Goal: Obtain resource: Download file/media

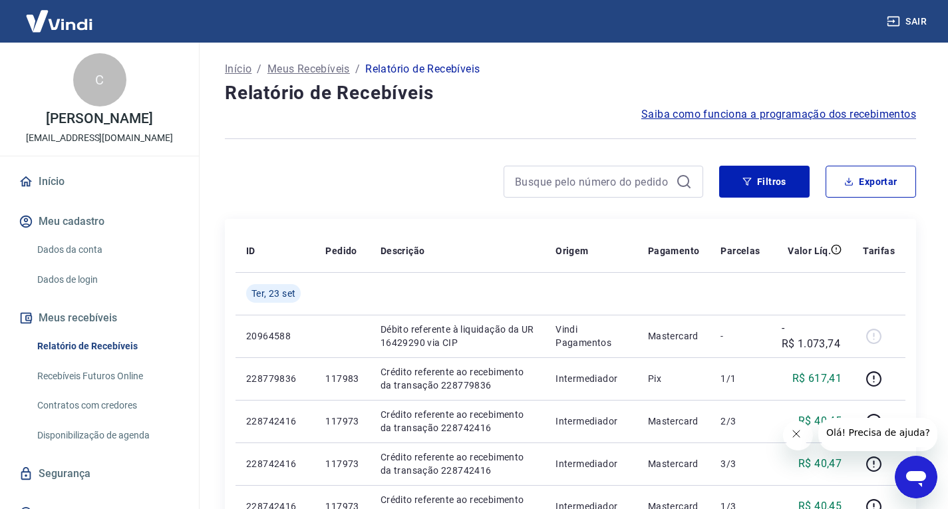
click at [899, 117] on span "Saiba como funciona a programação dos recebimentos" at bounding box center [779, 114] width 275 height 16
click at [767, 176] on button "Filtros" at bounding box center [764, 182] width 91 height 32
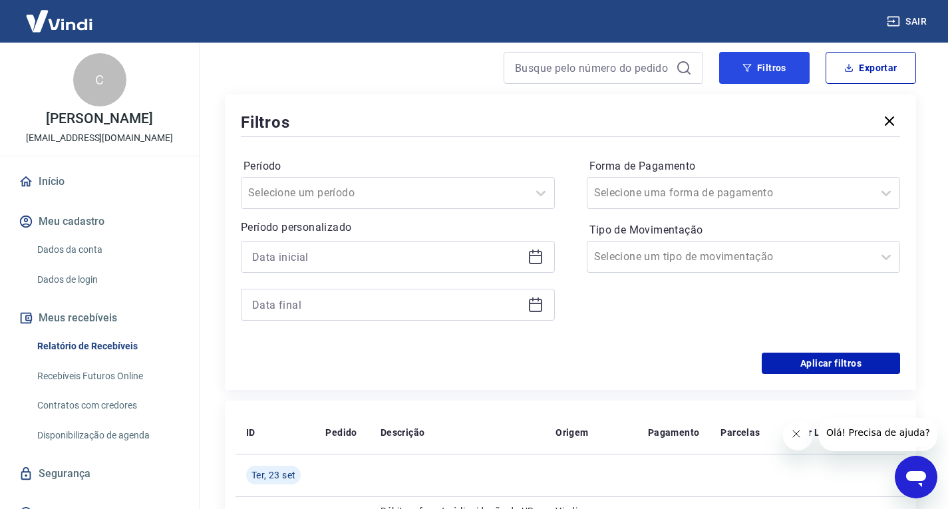
scroll to position [133, 0]
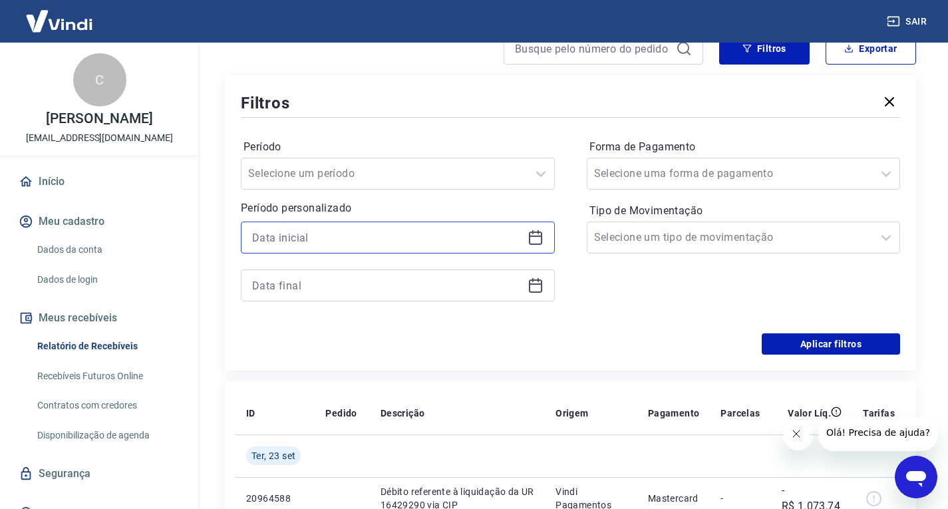
click at [409, 234] on input at bounding box center [387, 238] width 270 height 20
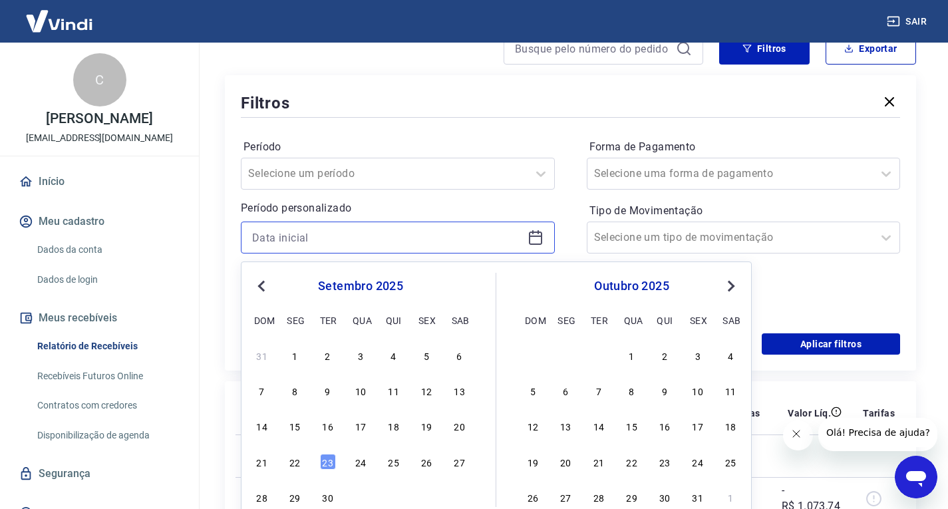
scroll to position [200, 0]
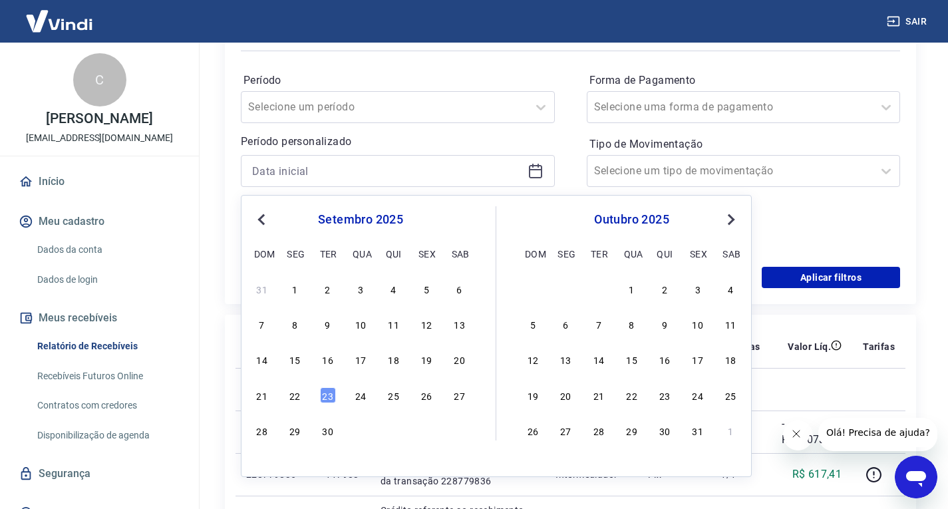
click at [263, 220] on span "Previous Month" at bounding box center [263, 219] width 0 height 15
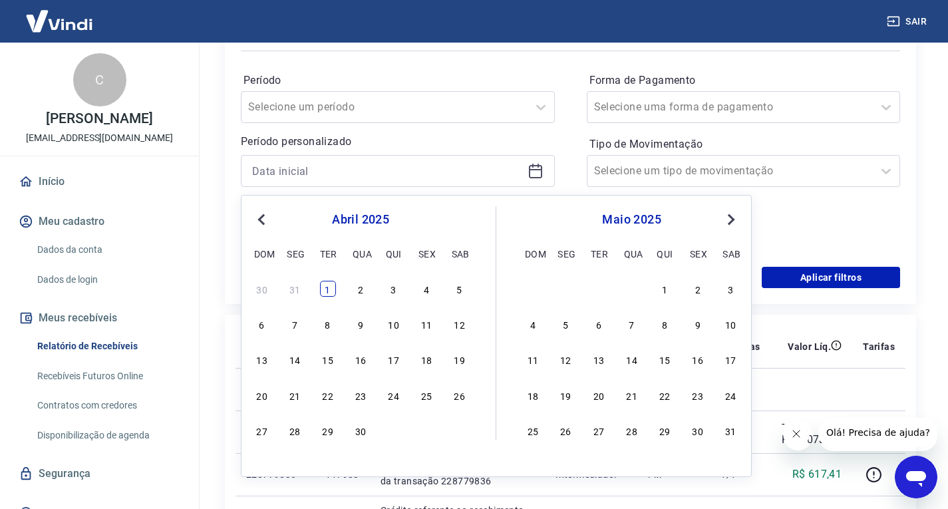
click at [326, 281] on div "1" at bounding box center [328, 289] width 16 height 16
type input "[DATE]"
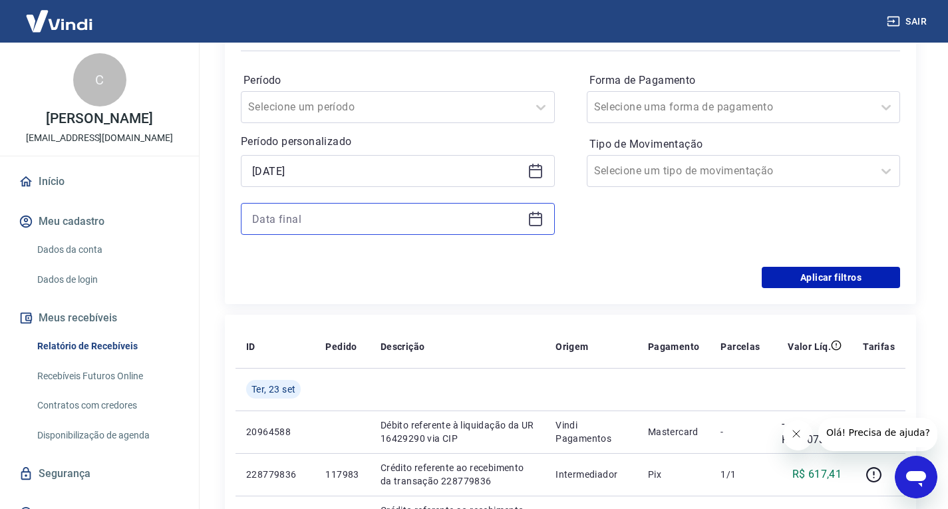
click at [416, 220] on input at bounding box center [387, 219] width 270 height 20
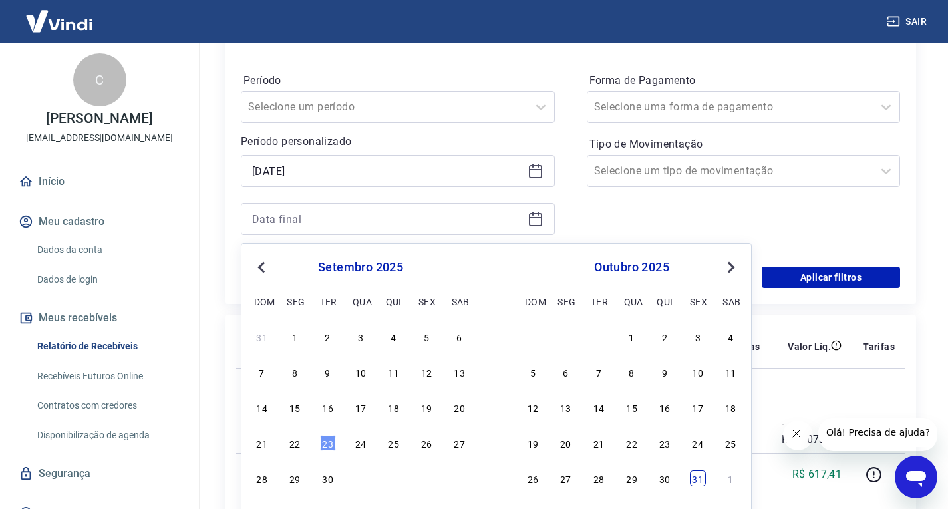
click at [701, 482] on div "31" at bounding box center [698, 479] width 16 height 16
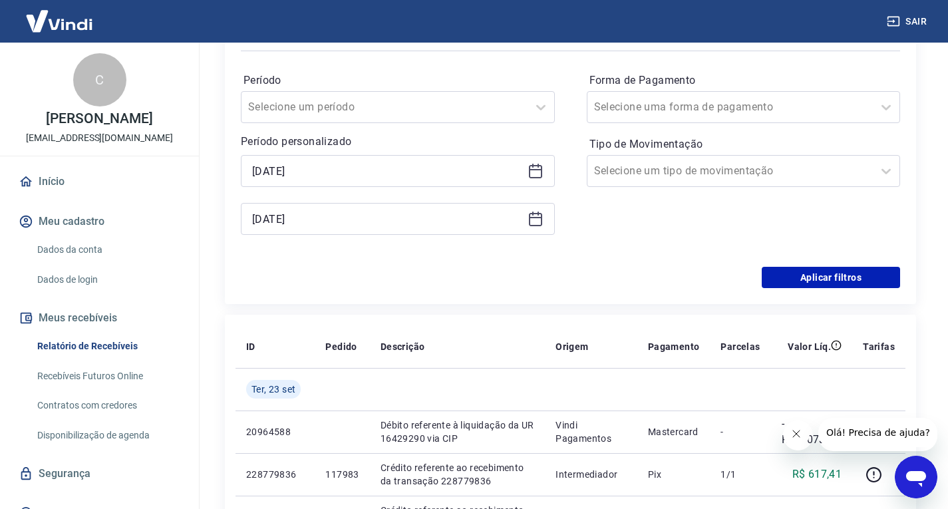
type input "[DATE]"
click at [669, 108] on input "Forma de Pagamento" at bounding box center [661, 107] width 134 height 16
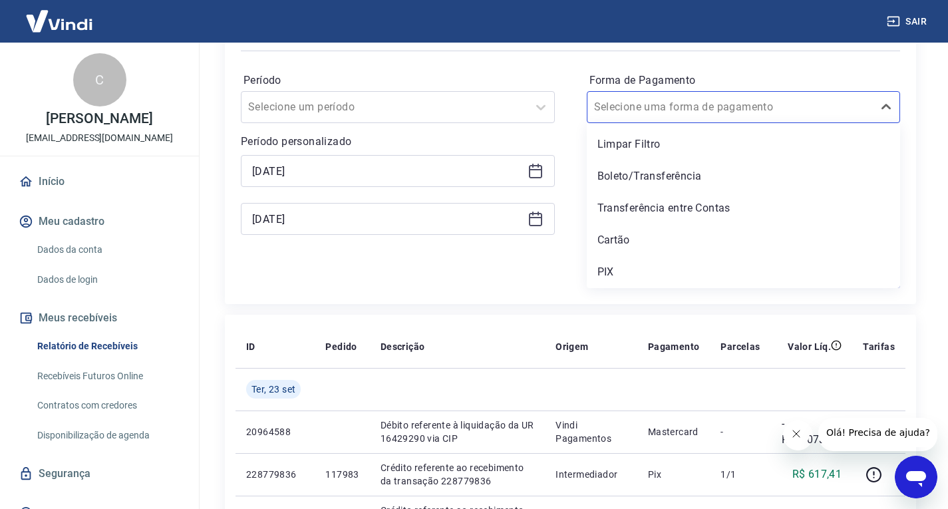
click at [554, 274] on div "Aplicar filtros" at bounding box center [571, 277] width 660 height 21
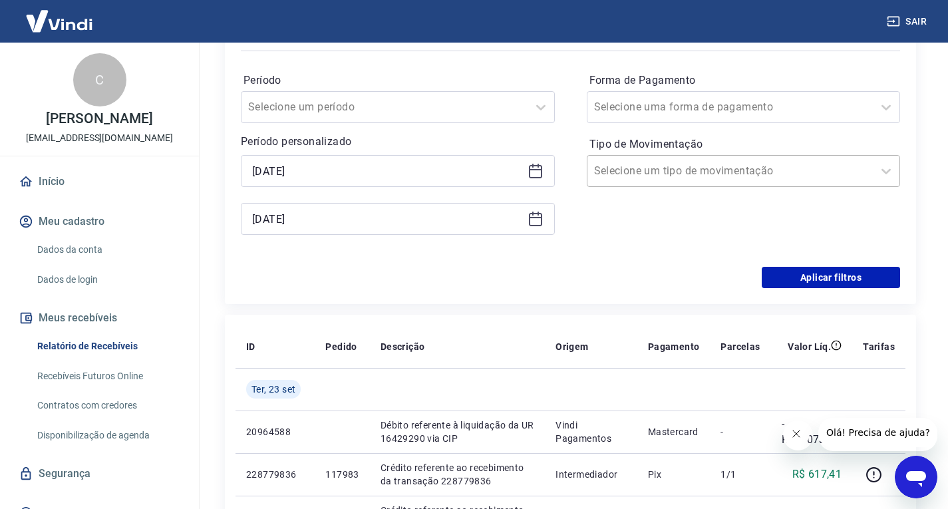
click at [650, 168] on input "Tipo de Movimentação" at bounding box center [661, 171] width 134 height 16
click at [497, 290] on div "Filtros Período Selecione um período Período personalizado Selected date: [DATE…" at bounding box center [571, 157] width 692 height 296
click at [837, 278] on button "Aplicar filtros" at bounding box center [831, 277] width 138 height 21
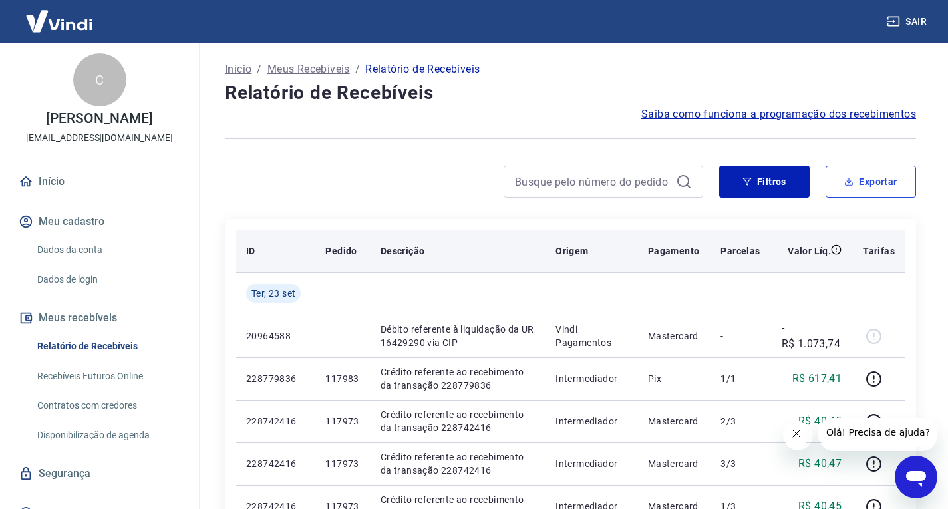
click at [857, 194] on button "Exportar" at bounding box center [871, 182] width 91 height 32
type input "[DATE]"
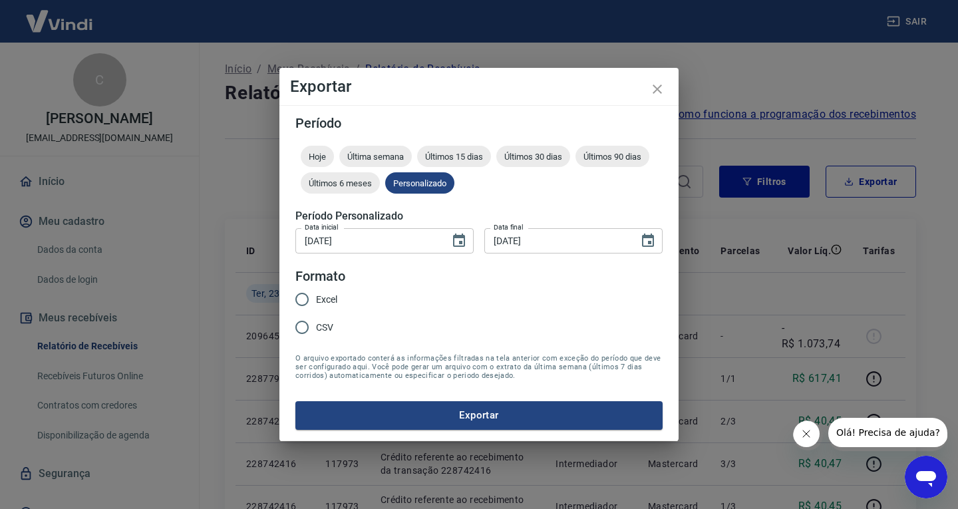
click at [314, 297] on input "Excel" at bounding box center [302, 300] width 28 height 28
radio input "true"
click at [418, 417] on button "Exportar" at bounding box center [479, 415] width 367 height 28
click at [559, 157] on span "Últimos 30 dias" at bounding box center [534, 157] width 74 height 10
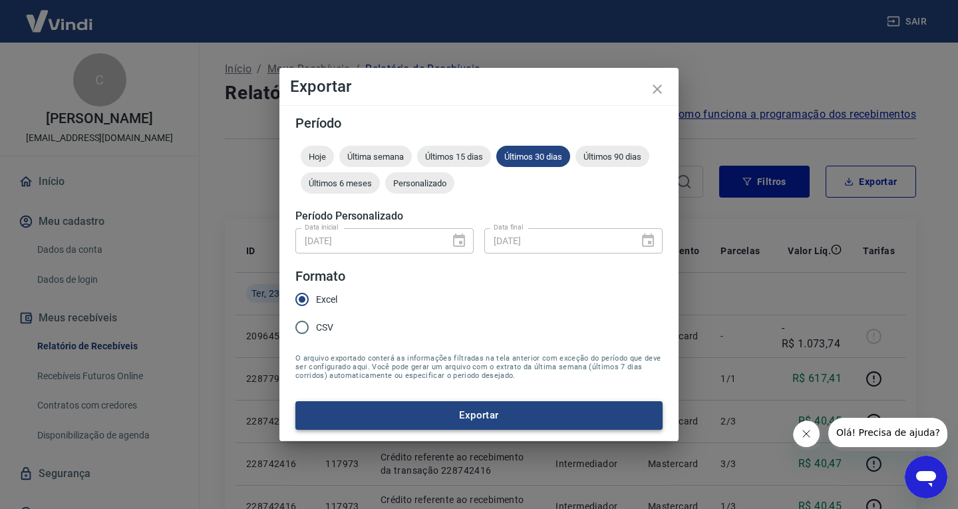
click at [410, 421] on button "Exportar" at bounding box center [479, 415] width 367 height 28
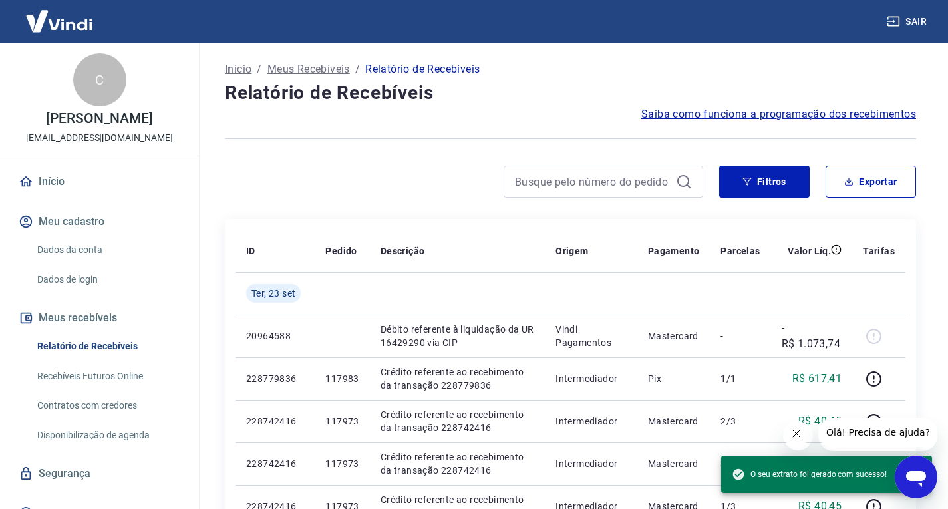
click at [124, 371] on link "Recebíveis Futuros Online" at bounding box center [107, 376] width 151 height 27
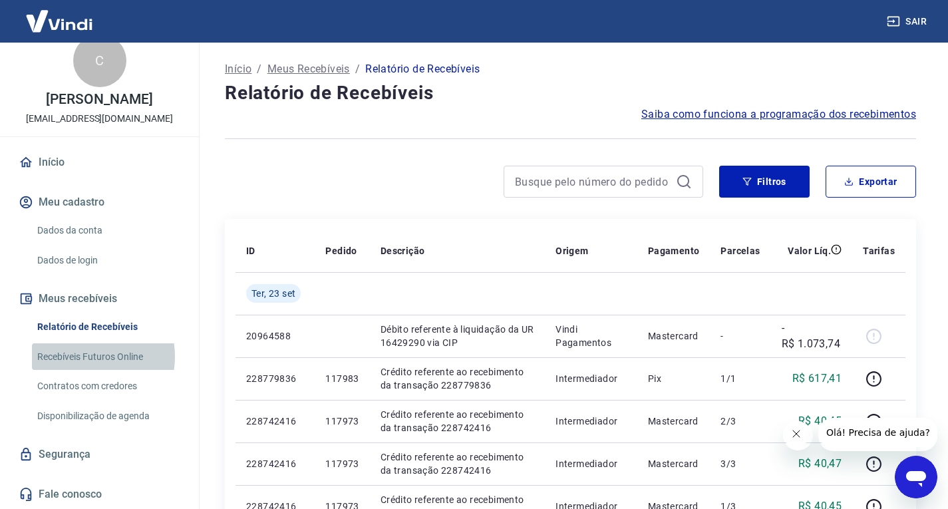
click at [87, 356] on link "Recebíveis Futuros Online" at bounding box center [107, 356] width 151 height 27
click at [112, 322] on link "Relatório de Recebíveis" at bounding box center [107, 326] width 151 height 27
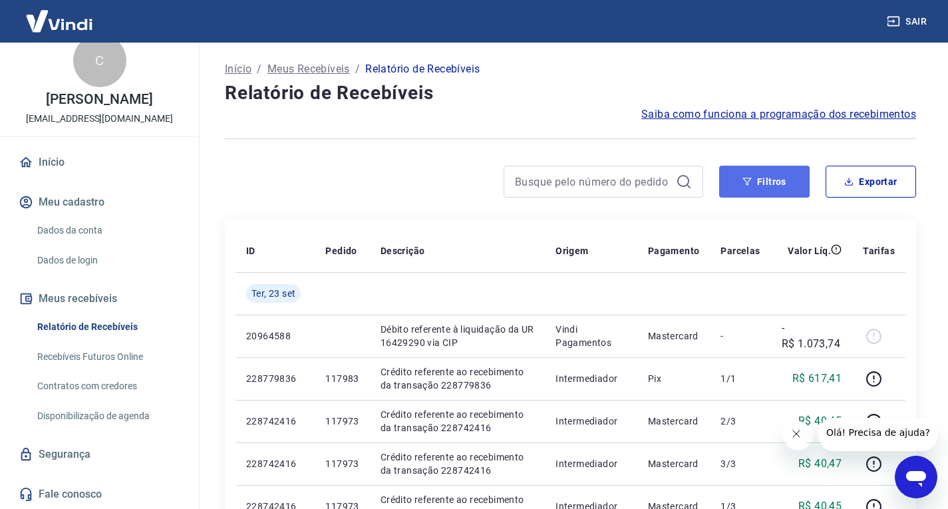
click at [764, 181] on button "Filtros" at bounding box center [764, 182] width 91 height 32
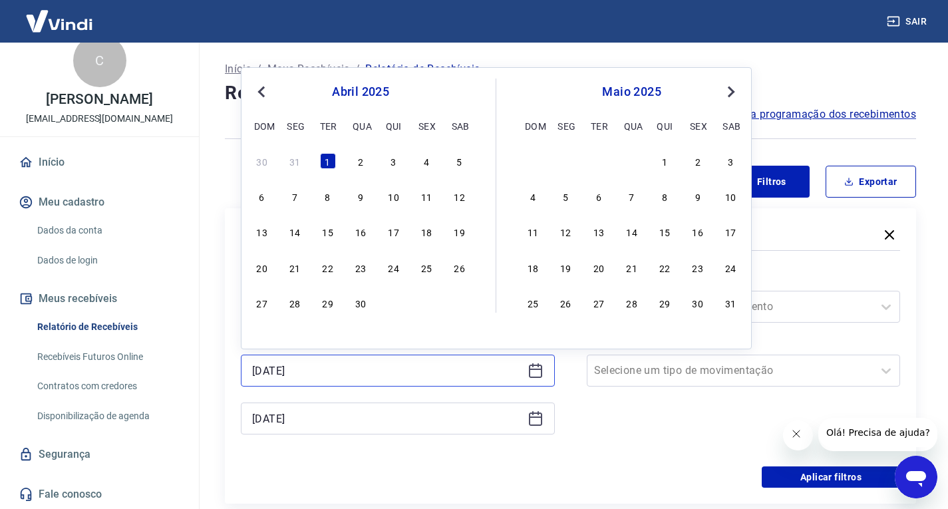
click at [352, 369] on input "[DATE]" at bounding box center [387, 371] width 270 height 20
click at [736, 93] on button "Next Month" at bounding box center [731, 92] width 16 height 16
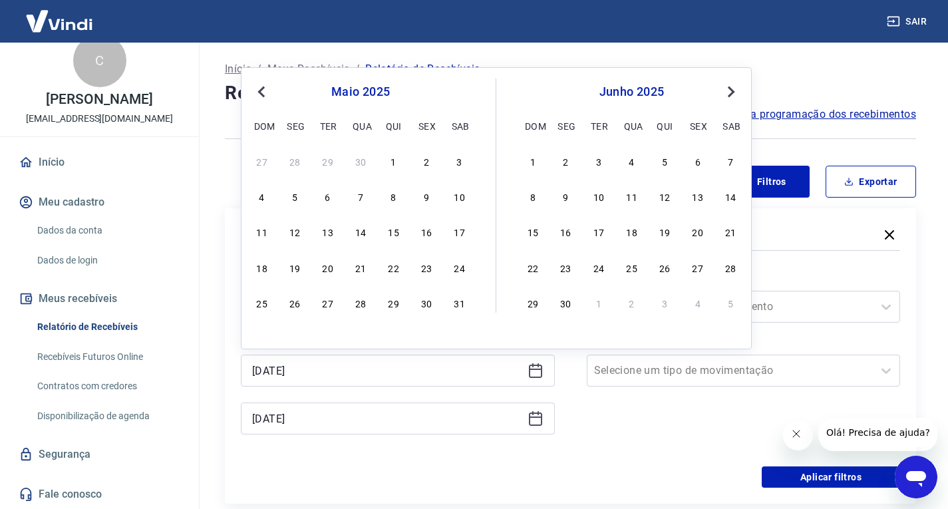
click at [736, 93] on button "Next Month" at bounding box center [731, 92] width 16 height 16
click at [569, 165] on div "1" at bounding box center [566, 161] width 16 height 16
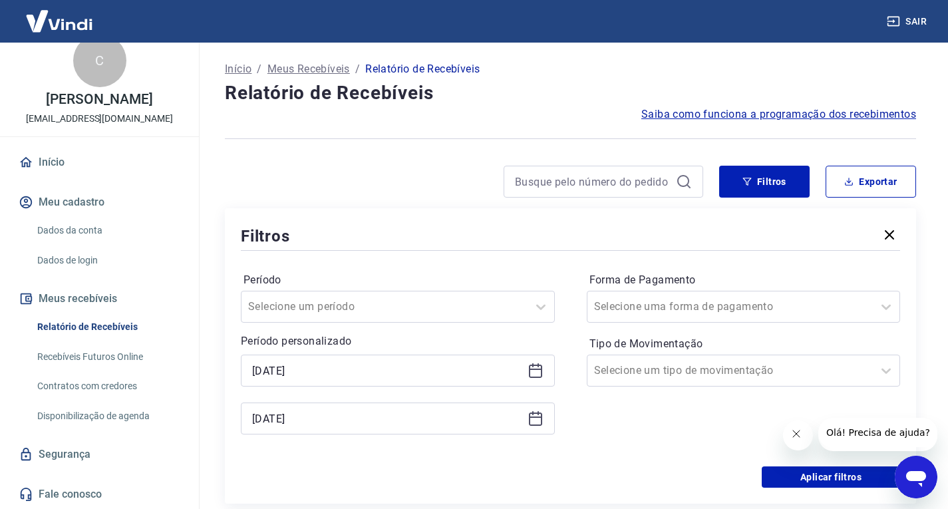
type input "[DATE]"
click at [537, 423] on icon at bounding box center [536, 419] width 16 height 16
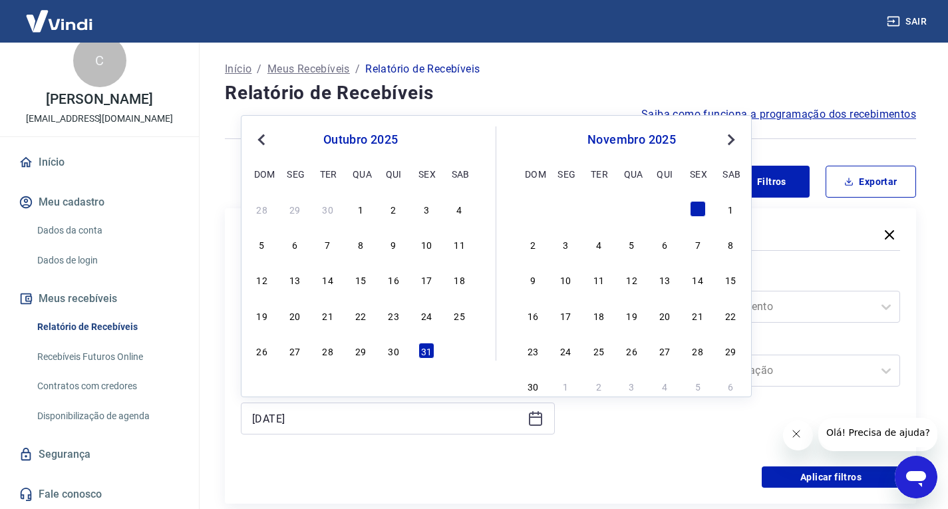
click at [262, 135] on button "Previous Month" at bounding box center [262, 140] width 16 height 16
click at [328, 315] on div "23" at bounding box center [328, 315] width 16 height 16
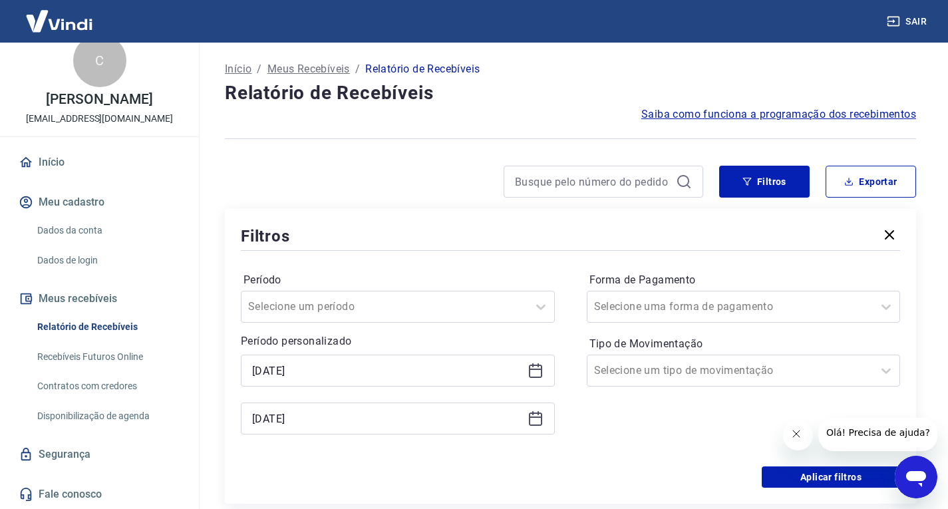
type input "[DATE]"
click at [864, 192] on button "Exportar" at bounding box center [871, 182] width 91 height 32
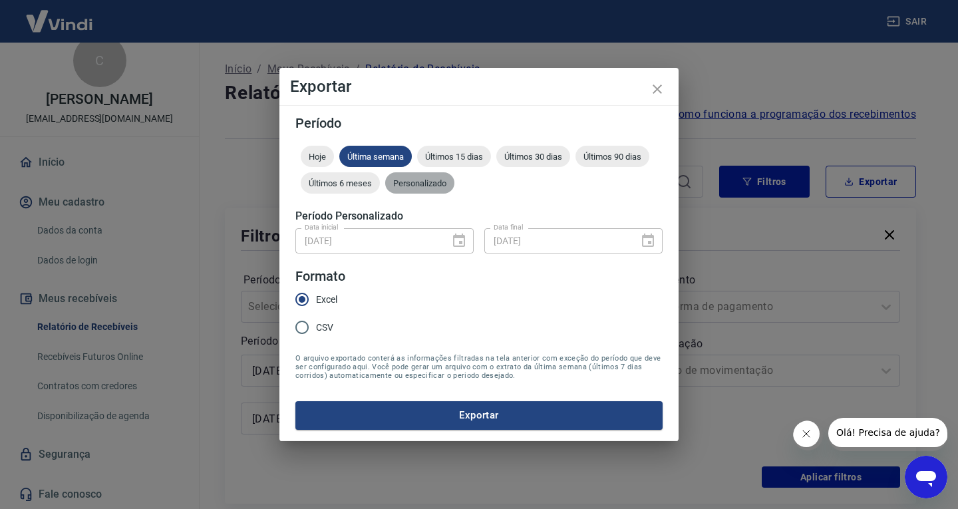
click at [455, 182] on span "Personalizado" at bounding box center [419, 183] width 69 height 10
click at [455, 238] on icon "Choose date, selected date is 1 de abr de 2025" at bounding box center [459, 241] width 16 height 16
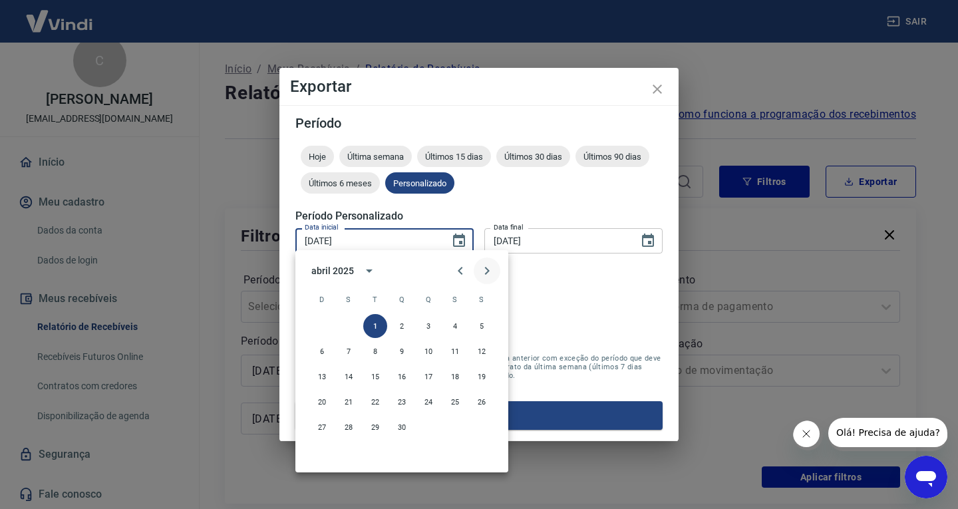
click at [488, 268] on icon "Next month" at bounding box center [487, 271] width 16 height 16
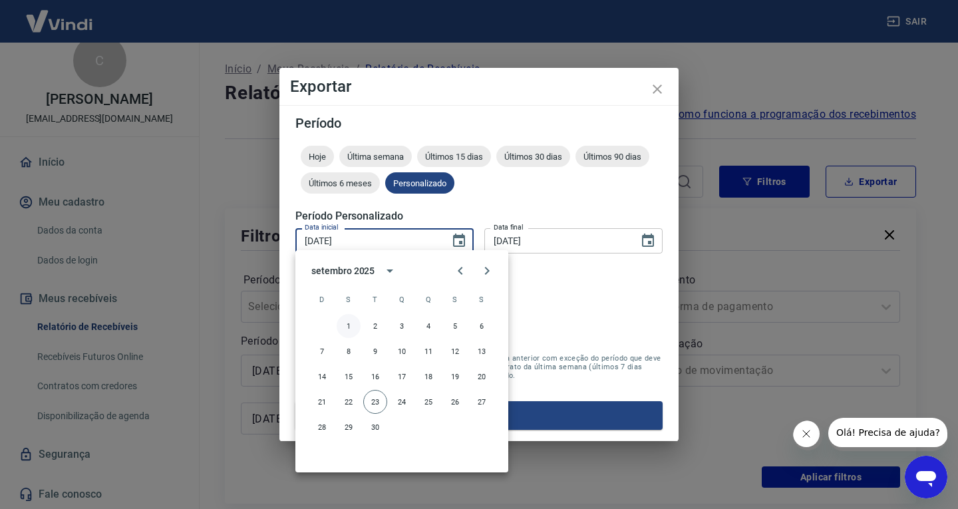
click at [350, 321] on button "1" at bounding box center [349, 326] width 24 height 24
type input "[DATE]"
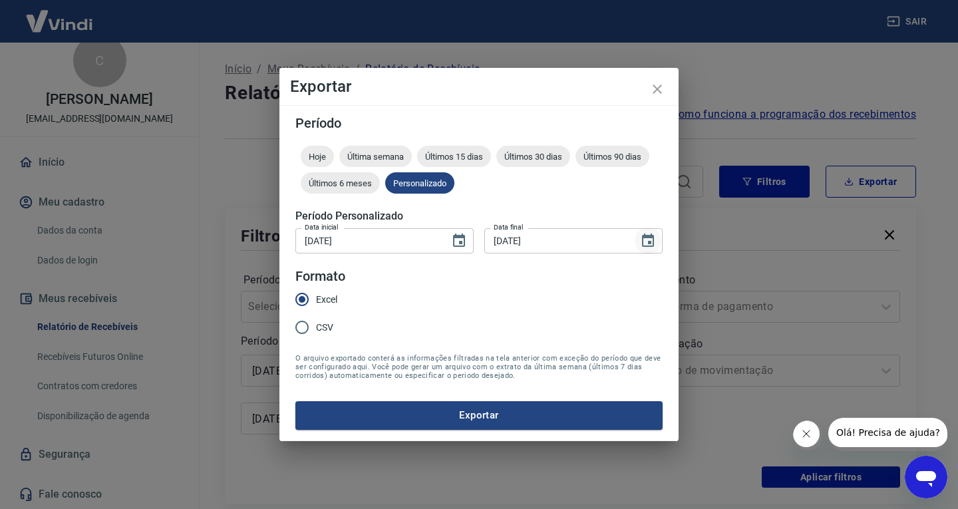
click at [644, 234] on icon "Choose date, selected date is 31 de out de 2025" at bounding box center [648, 240] width 12 height 13
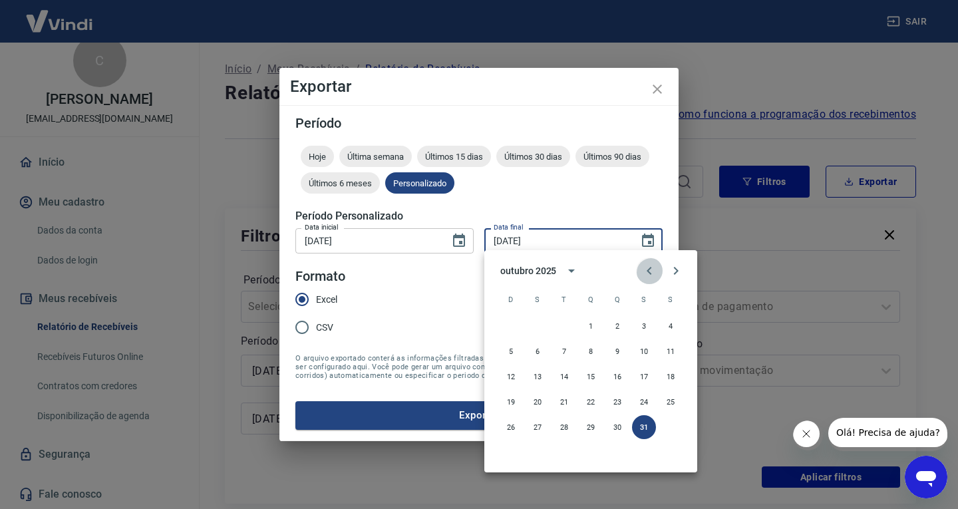
click at [647, 270] on icon "Previous month" at bounding box center [649, 271] width 5 height 8
click at [567, 395] on button "23" at bounding box center [564, 402] width 24 height 24
type input "[DATE]"
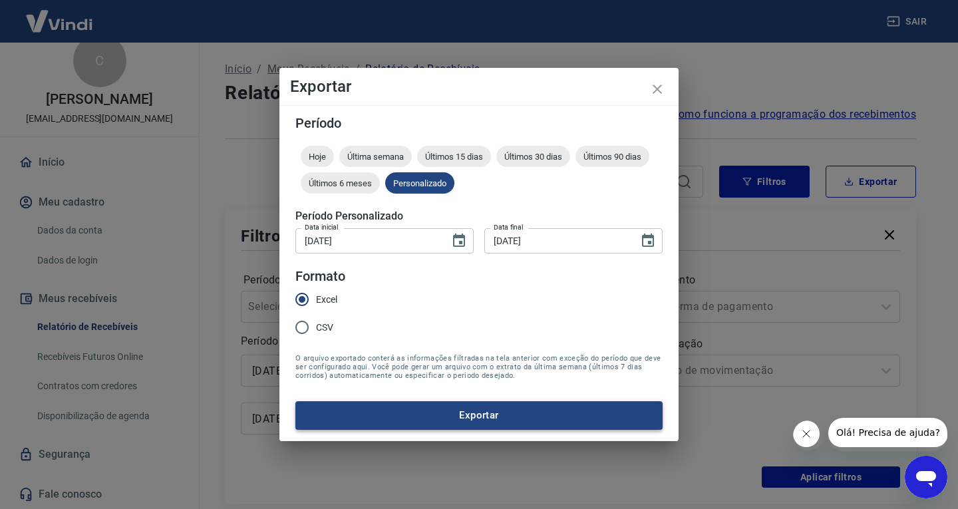
click at [414, 405] on button "Exportar" at bounding box center [479, 415] width 367 height 28
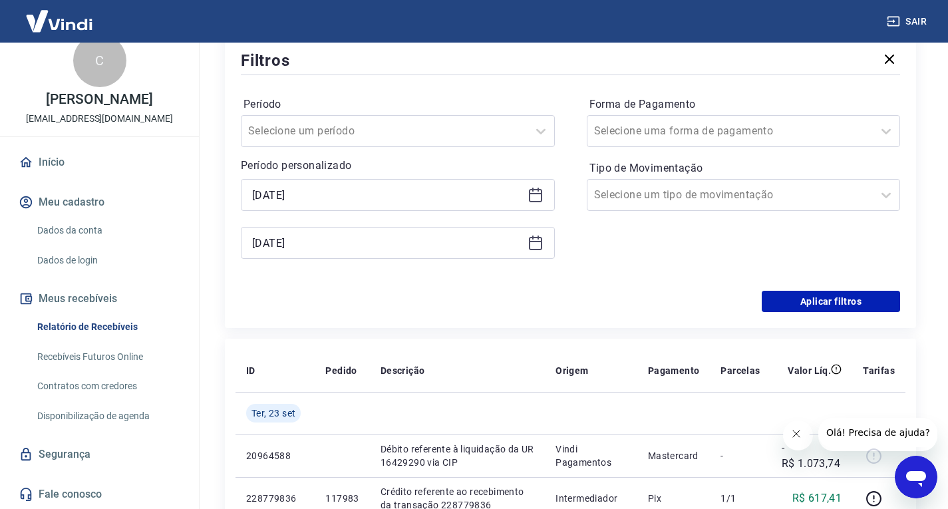
scroll to position [200, 0]
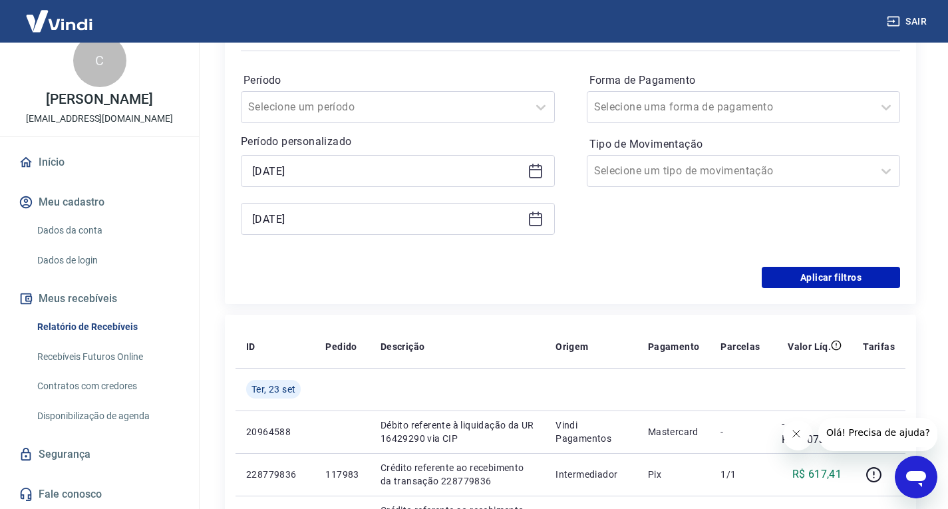
click at [541, 204] on div "[DATE]" at bounding box center [398, 219] width 314 height 32
click at [538, 218] on icon at bounding box center [535, 217] width 13 height 1
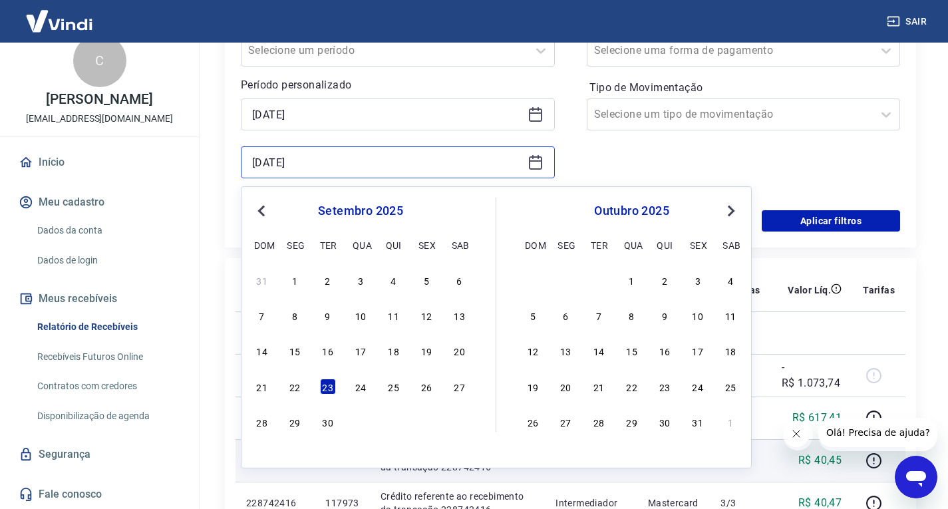
scroll to position [266, 0]
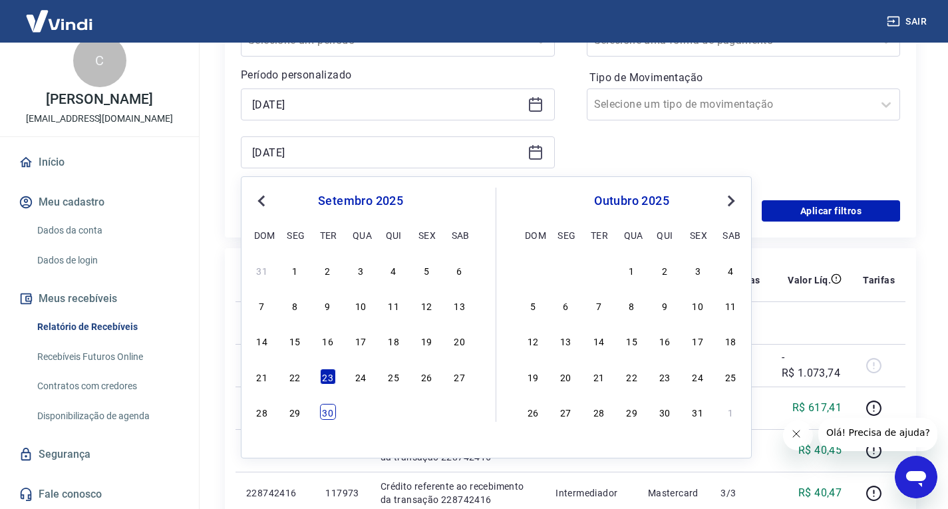
click at [329, 420] on div "30" at bounding box center [328, 412] width 16 height 16
type input "[DATE]"
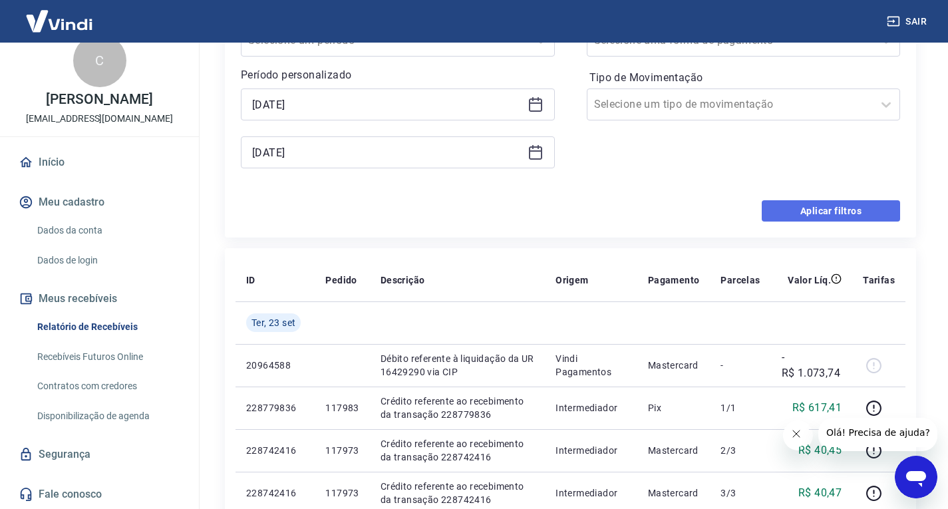
click at [787, 216] on button "Aplicar filtros" at bounding box center [831, 210] width 138 height 21
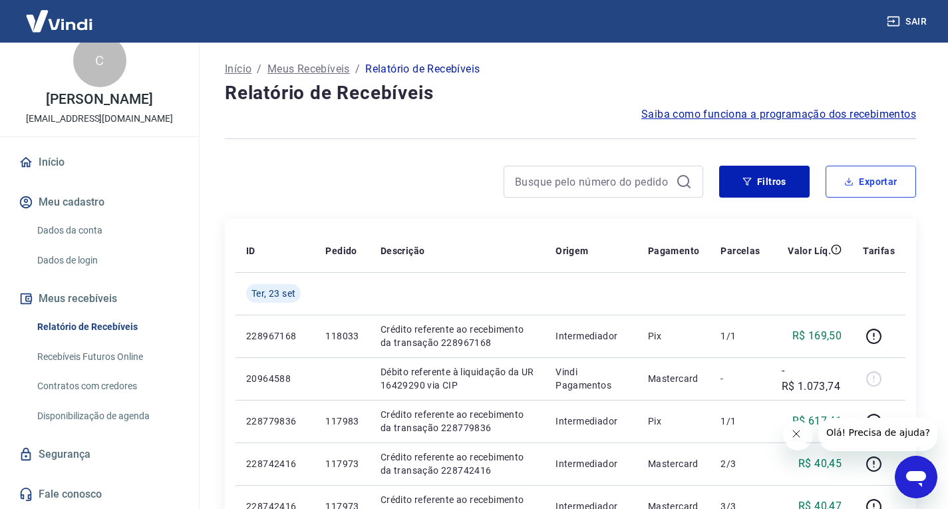
click at [873, 177] on button "Exportar" at bounding box center [871, 182] width 91 height 32
type input "[DATE]"
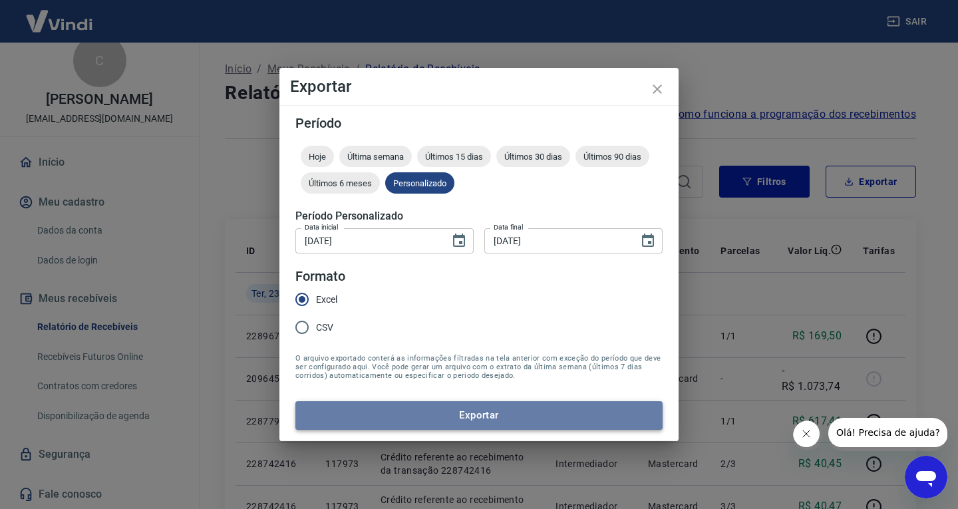
click at [451, 423] on button "Exportar" at bounding box center [479, 415] width 367 height 28
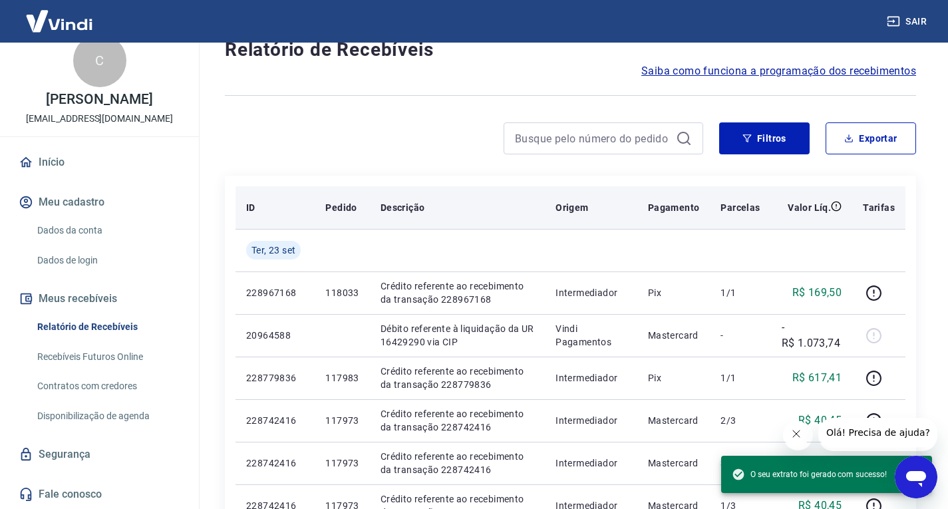
scroll to position [133, 0]
